Goal: Transaction & Acquisition: Purchase product/service

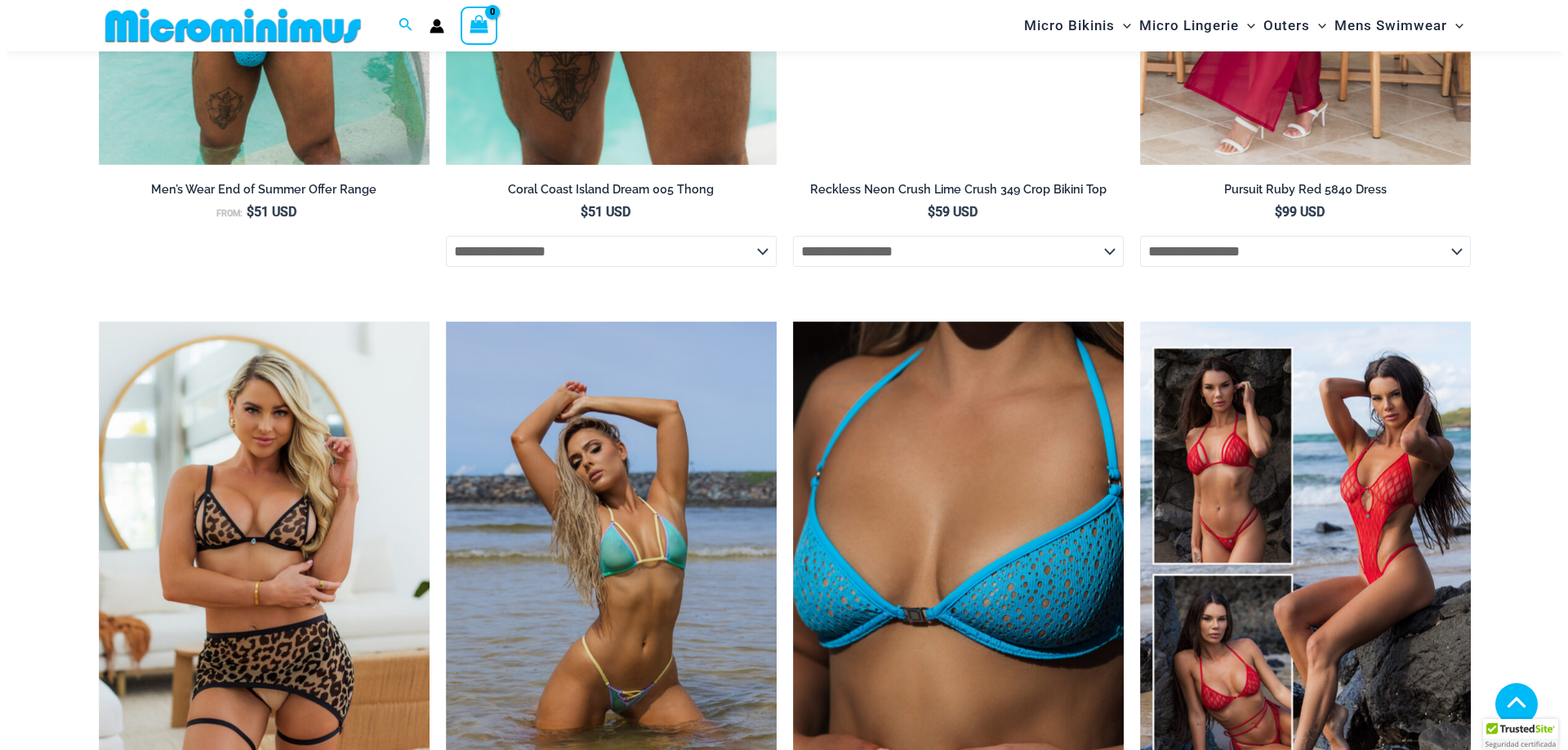
scroll to position [2850, 0]
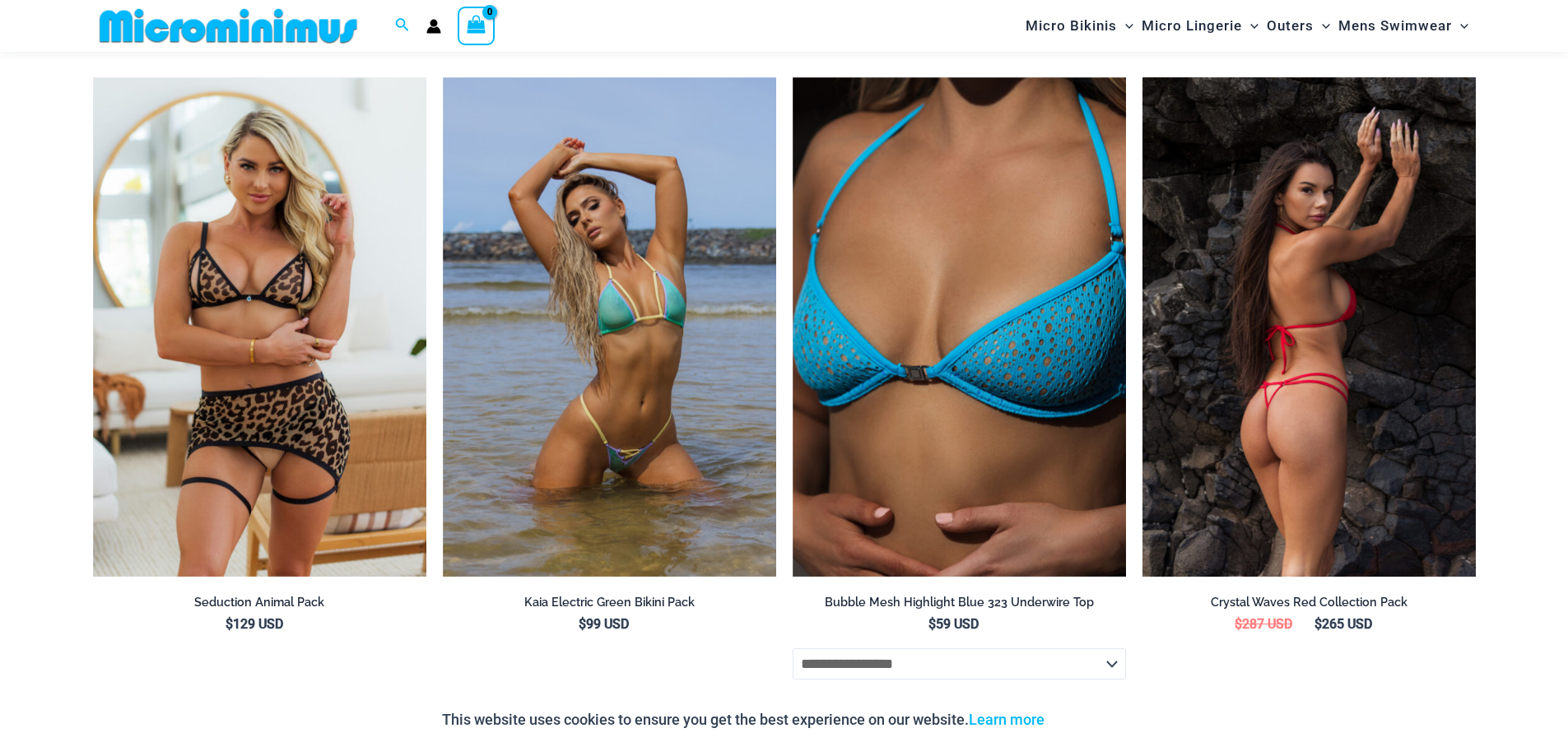
click at [1232, 307] on img at bounding box center [1309, 327] width 334 height 500
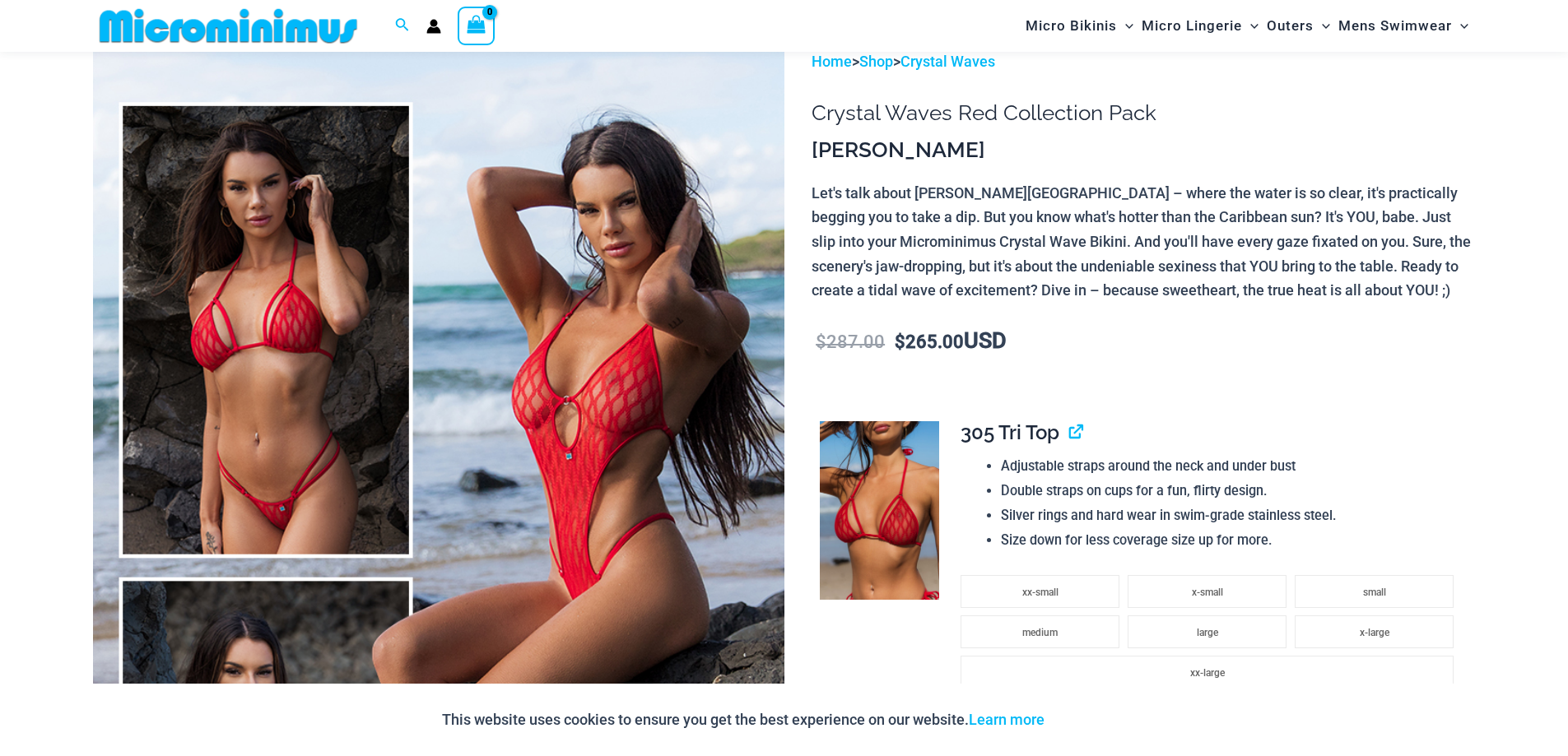
scroll to position [149, 0]
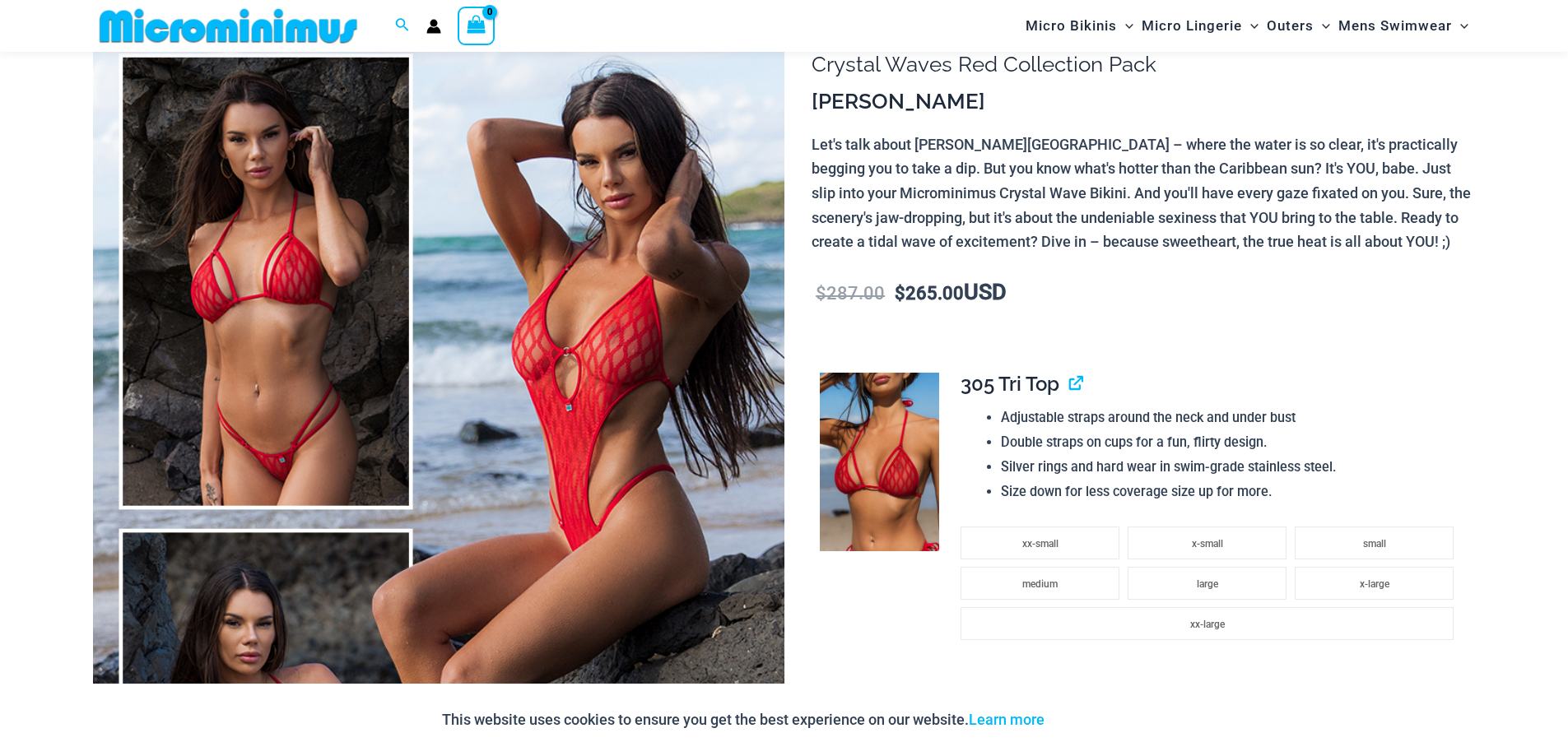
click at [666, 343] on img at bounding box center [438, 519] width 691 height 1036
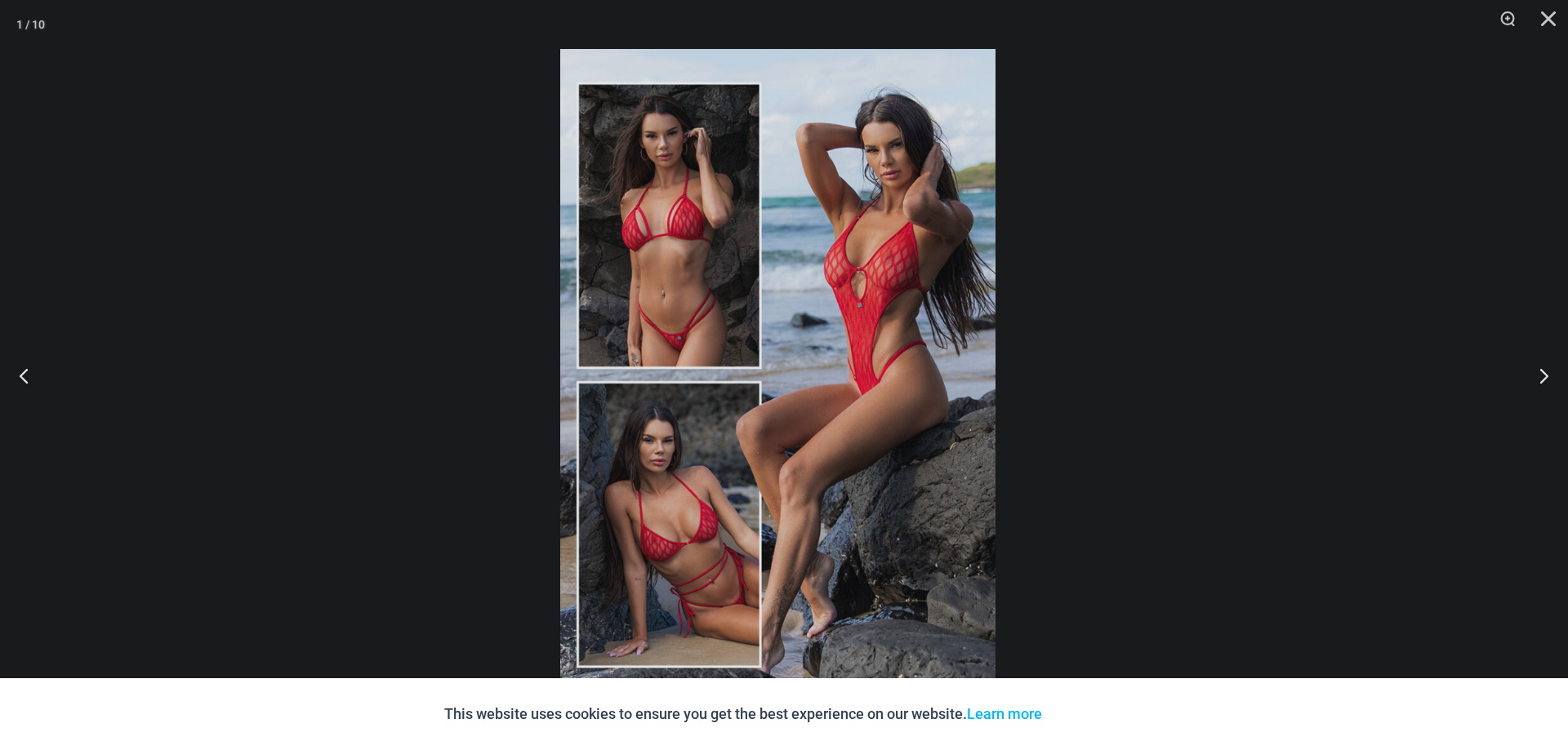
click at [859, 249] on div "“The Hottest Styles You’ve Never Seen” Exclusive Looks. Private Drops. Only Our…" at bounding box center [784, 375] width 1568 height 750
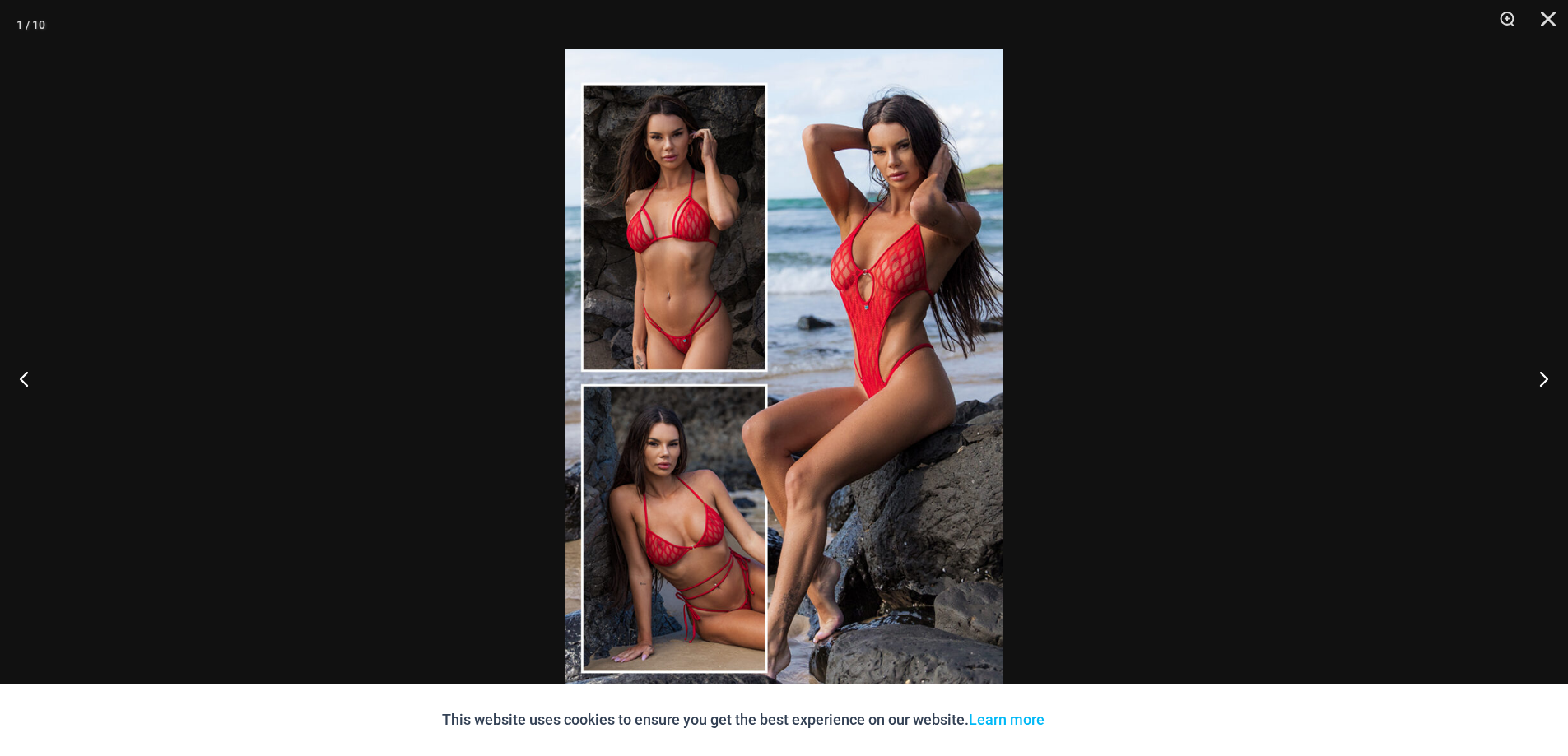
click at [786, 452] on img at bounding box center [784, 378] width 439 height 657
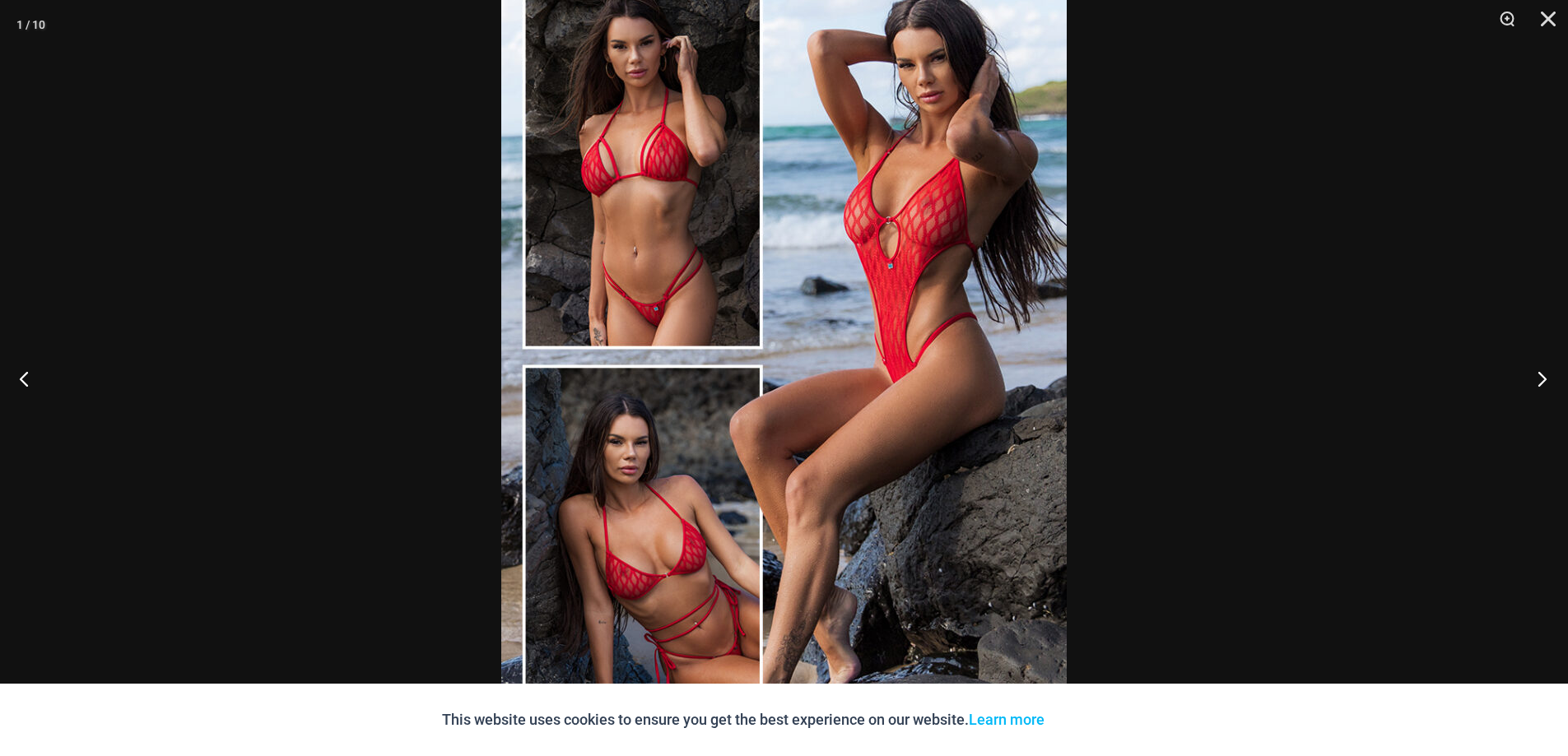
click at [1552, 379] on button "Next" at bounding box center [1537, 378] width 61 height 82
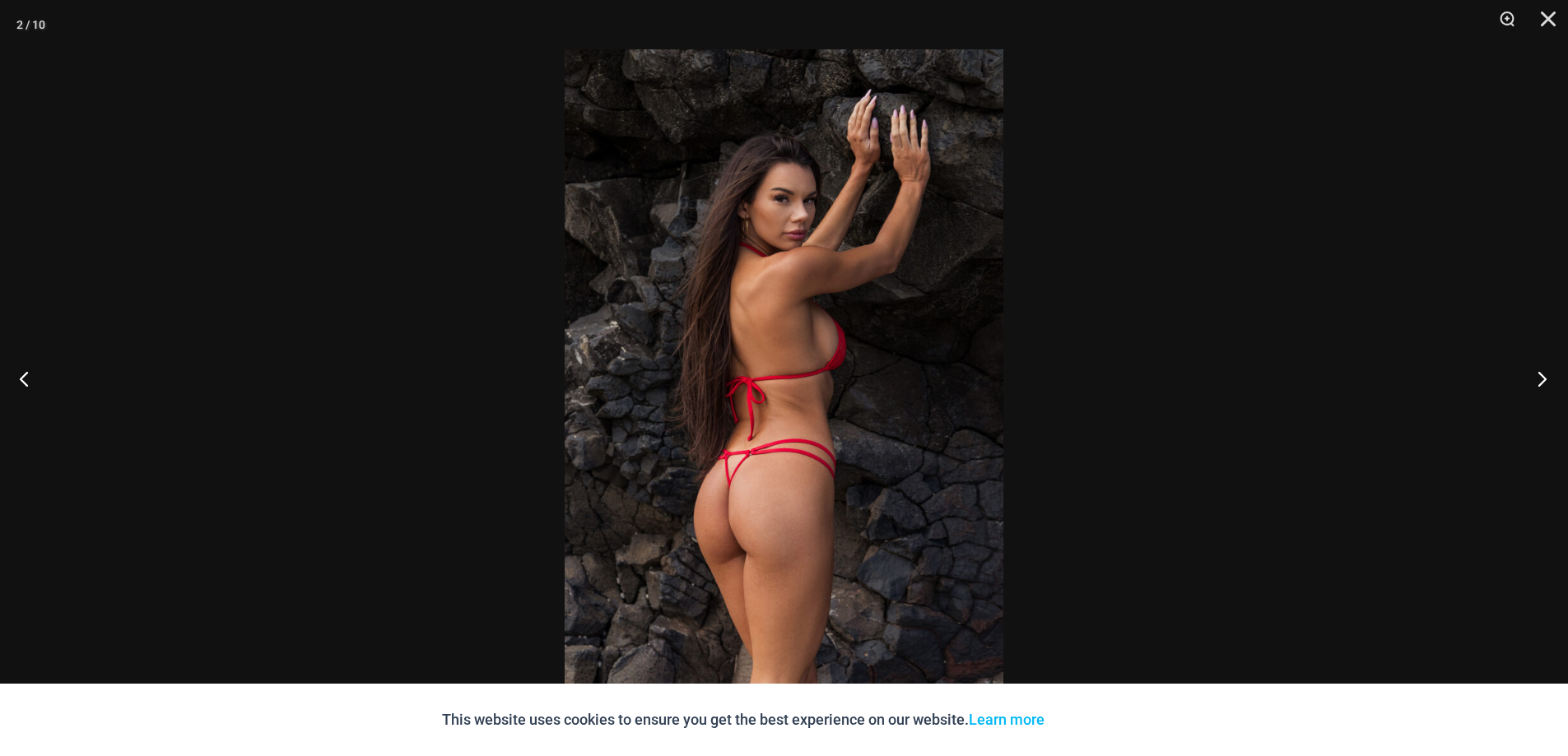
click at [1549, 379] on button "Next" at bounding box center [1537, 378] width 61 height 82
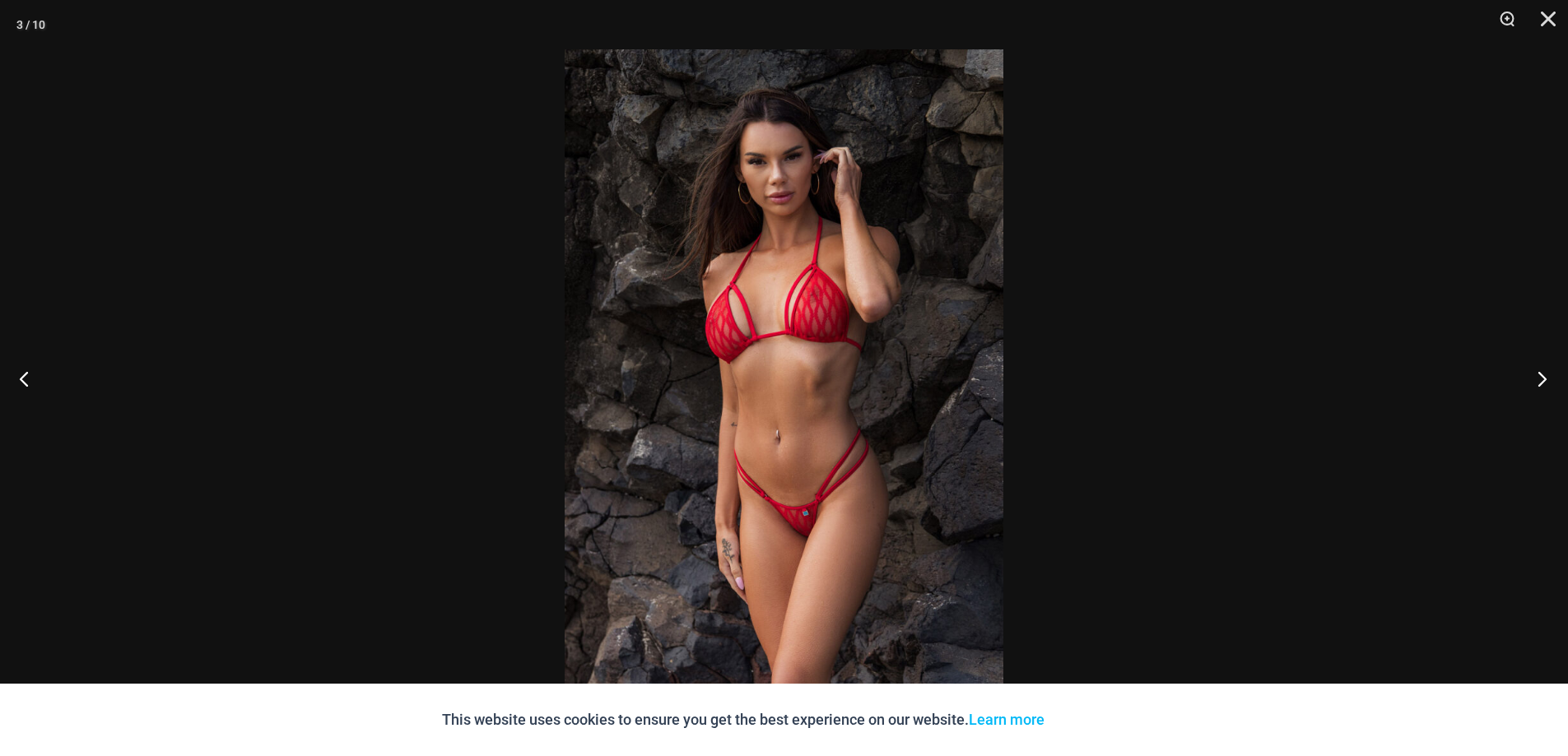
click at [1549, 379] on button "Next" at bounding box center [1537, 378] width 61 height 82
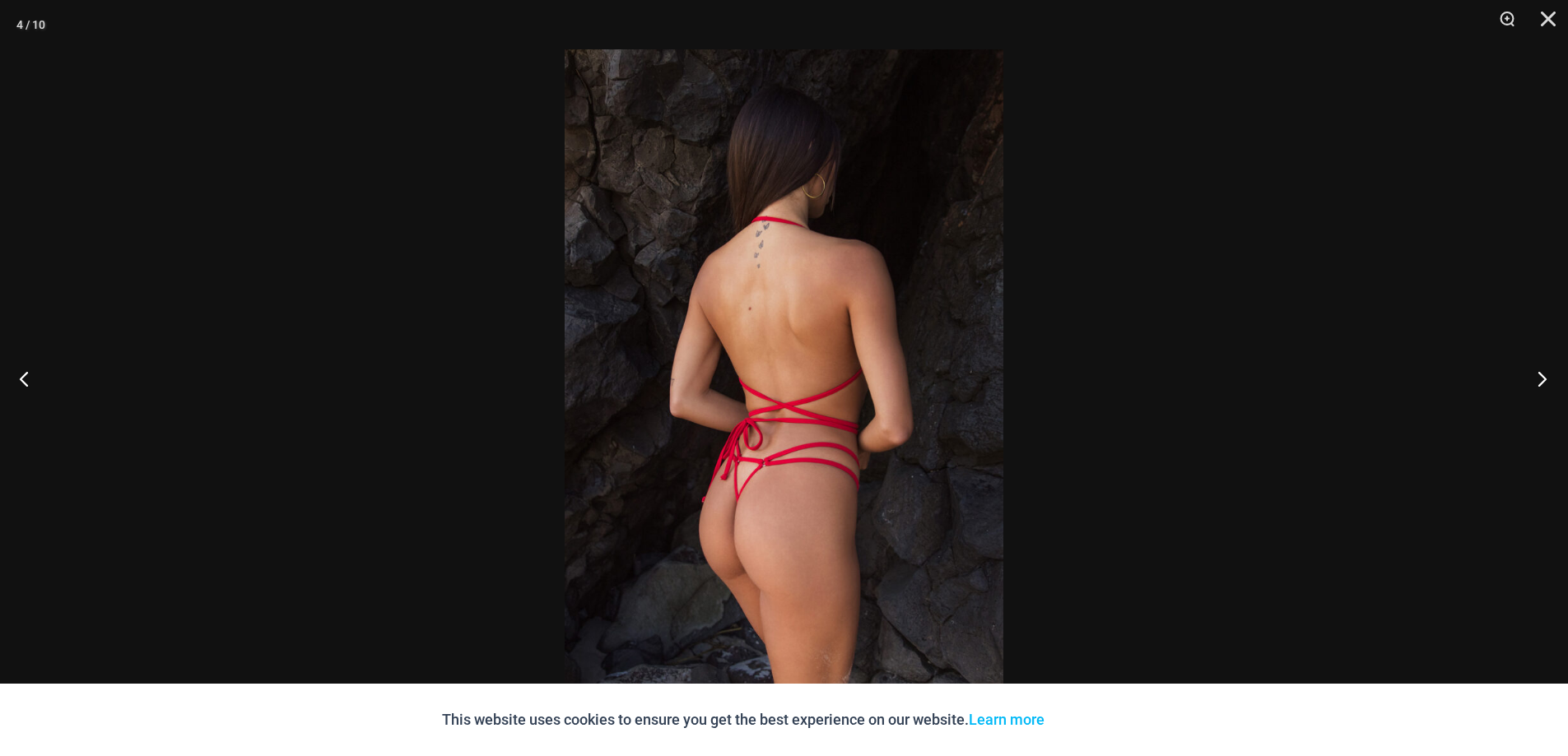
click at [1549, 379] on button "Next" at bounding box center [1537, 378] width 61 height 82
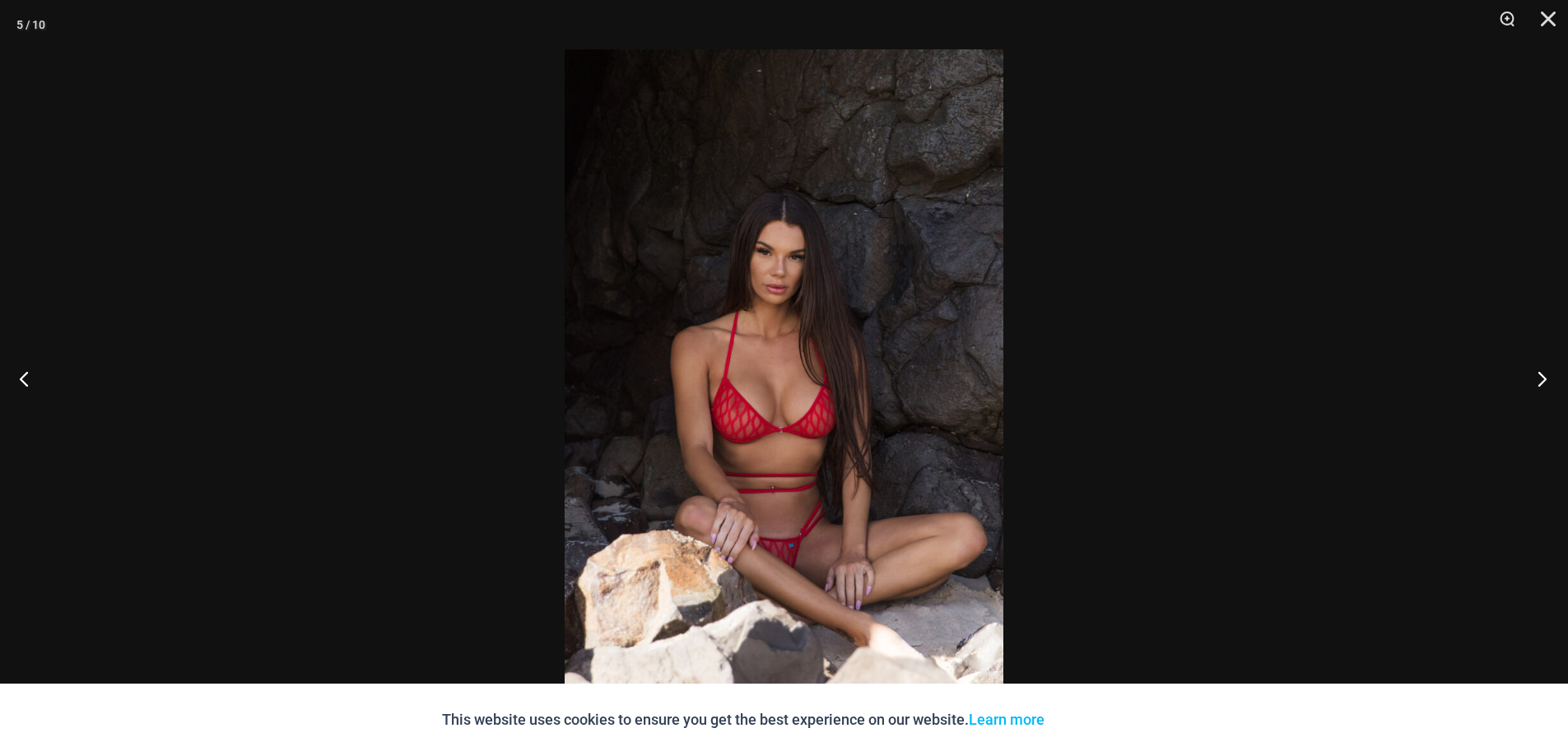
click at [1549, 379] on button "Next" at bounding box center [1537, 378] width 61 height 82
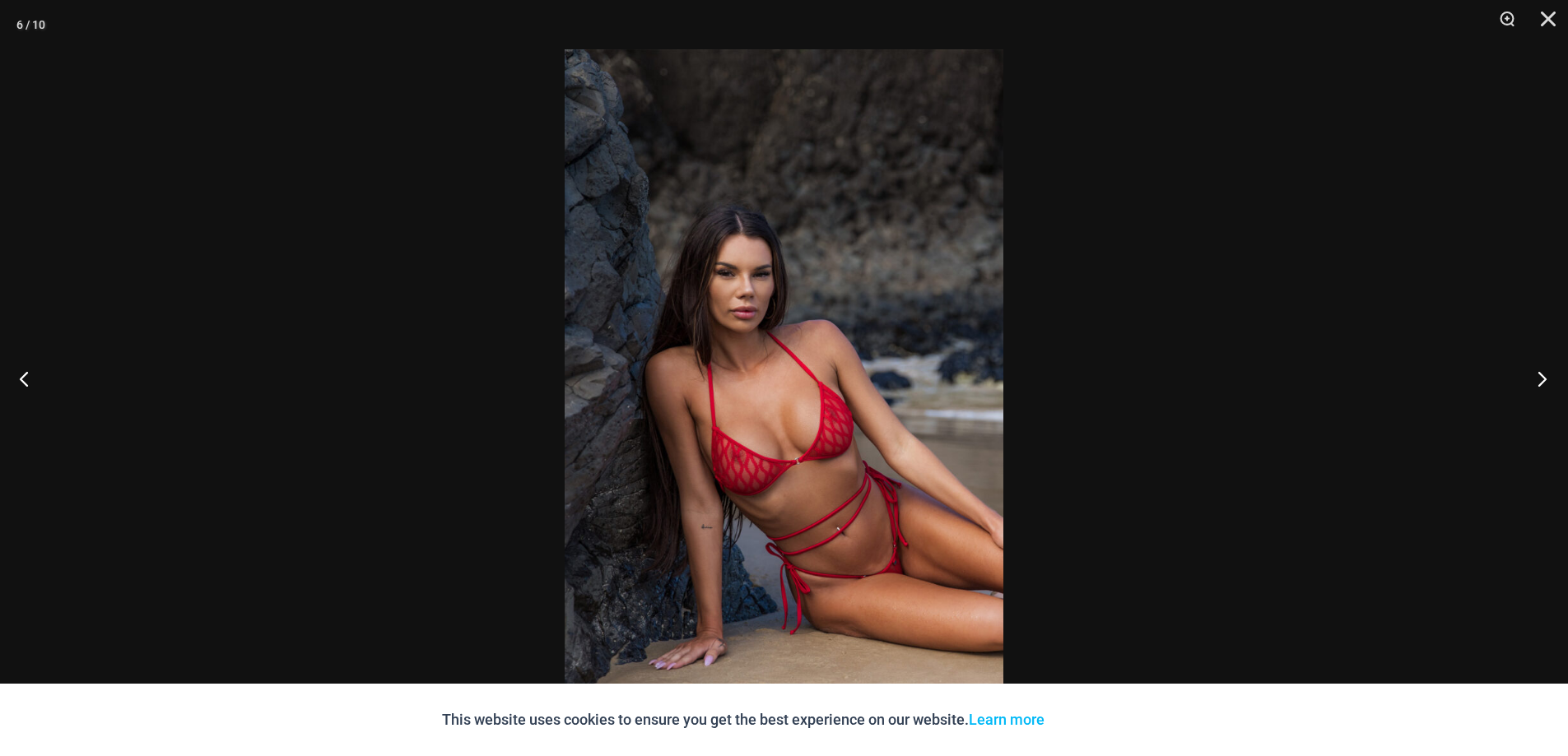
click at [1549, 379] on button "Next" at bounding box center [1537, 378] width 61 height 82
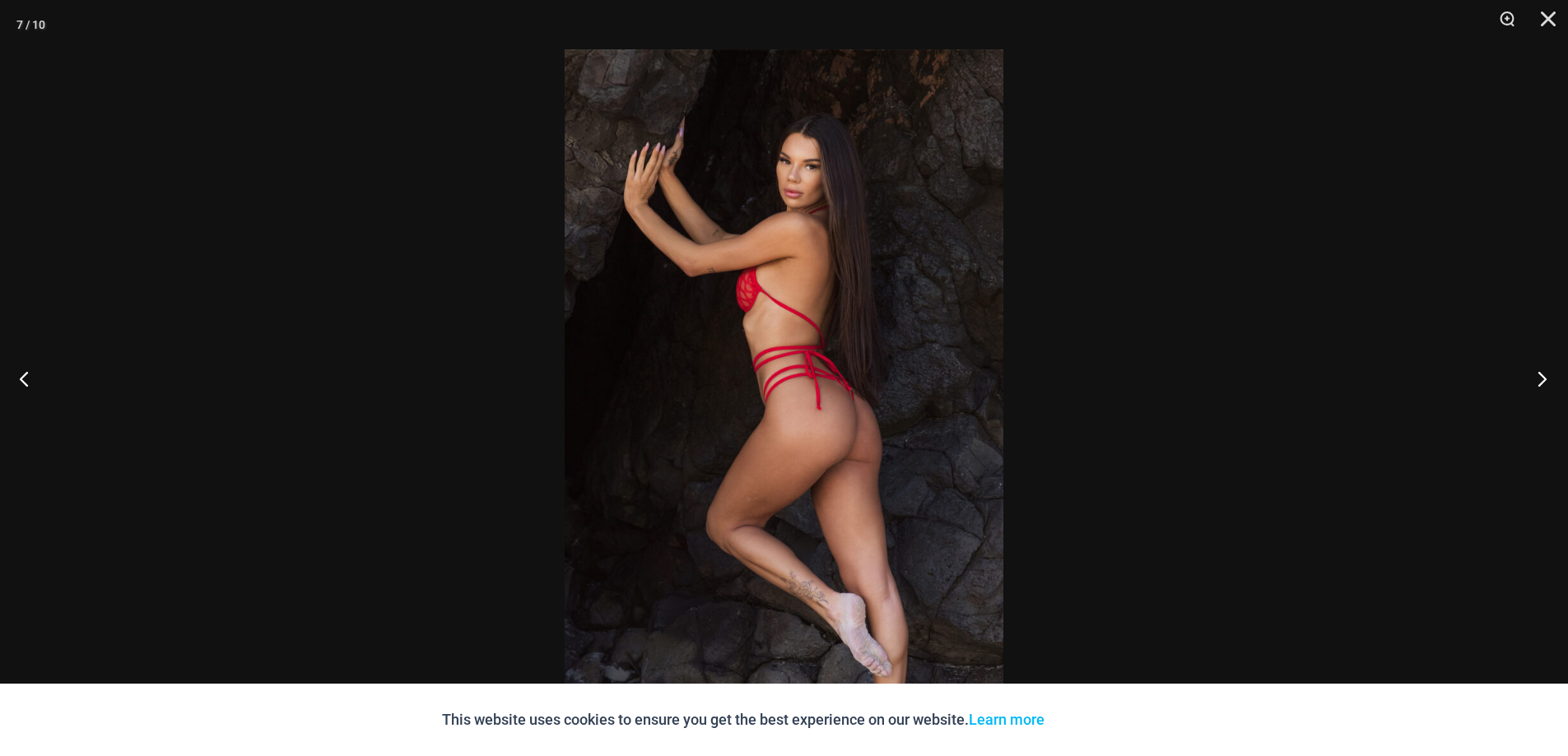
click at [1549, 379] on button "Next" at bounding box center [1537, 378] width 61 height 82
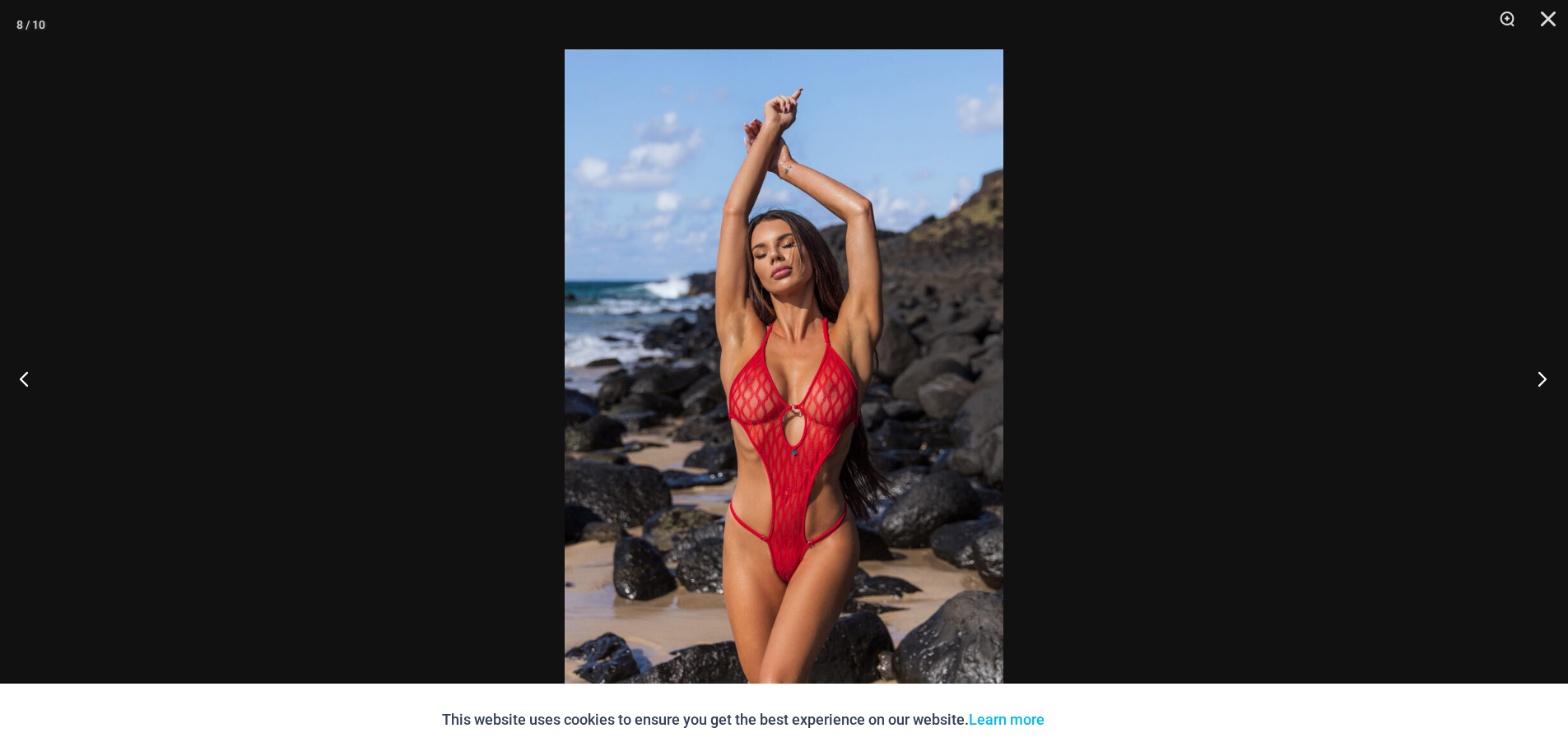
click at [1549, 379] on button "Next" at bounding box center [1537, 378] width 61 height 82
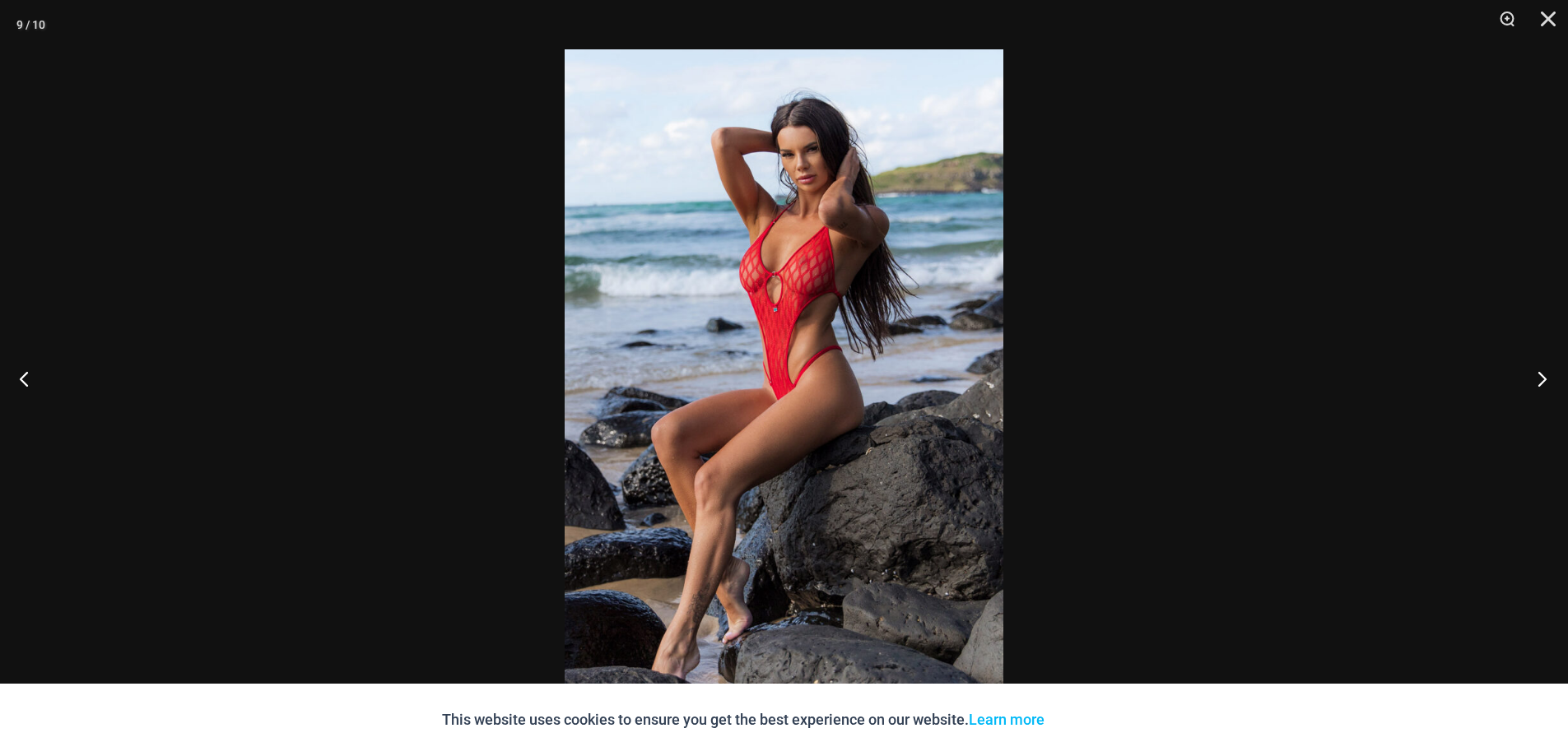
click at [1549, 379] on button "Next" at bounding box center [1537, 378] width 61 height 82
